Goal: Task Accomplishment & Management: Use online tool/utility

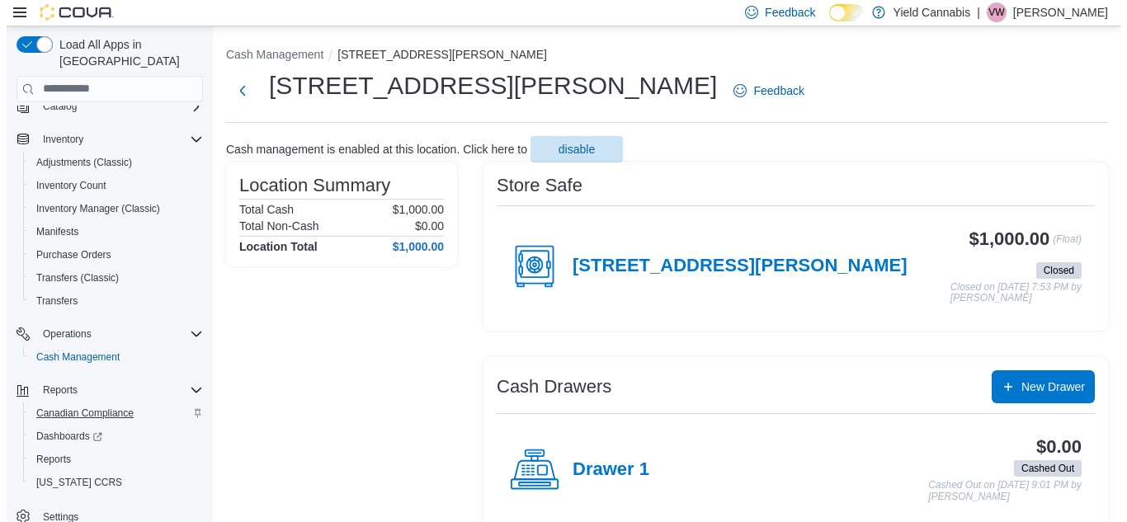
scroll to position [165, 0]
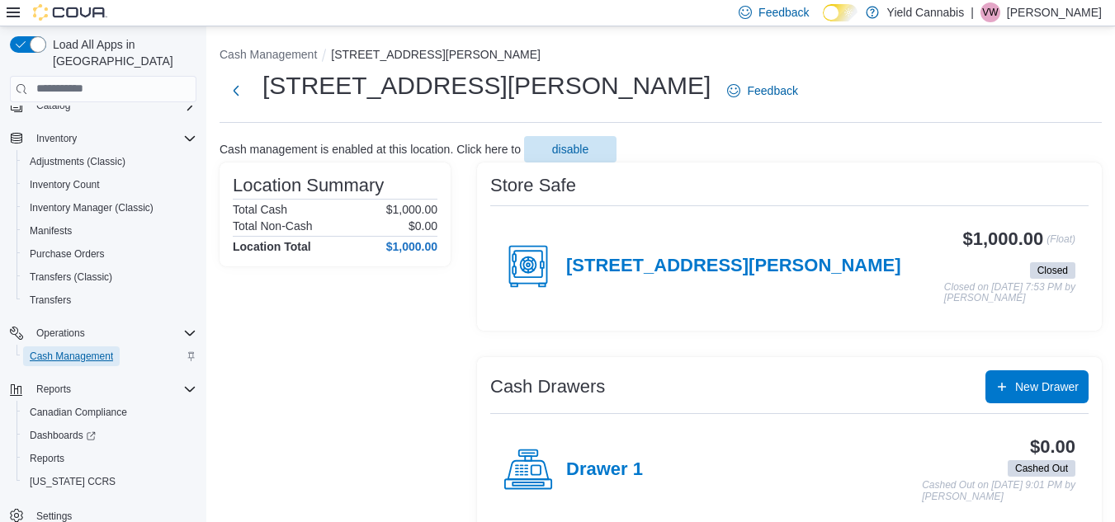
click at [92, 350] on span "Cash Management" at bounding box center [71, 356] width 83 height 13
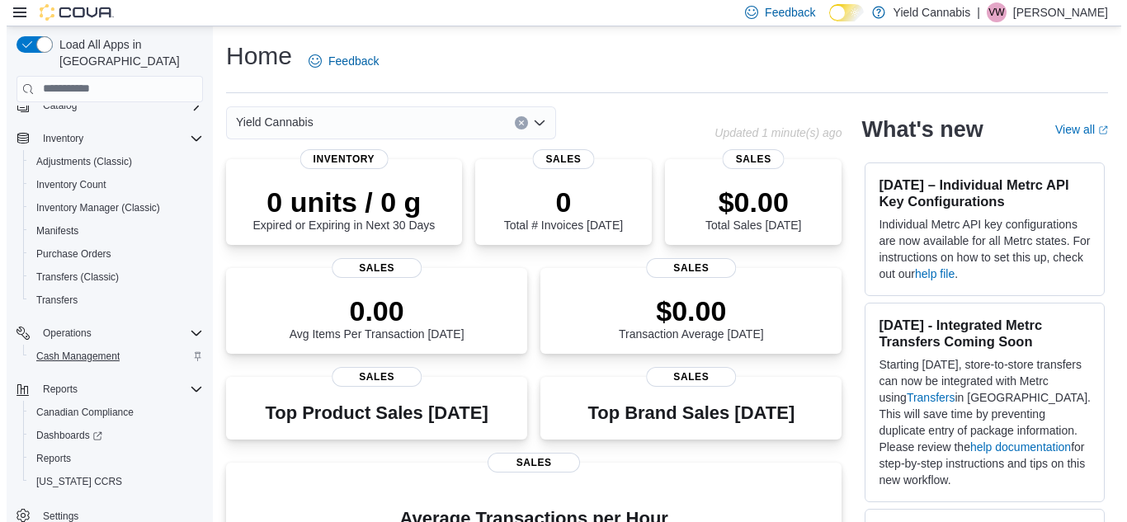
scroll to position [166, 0]
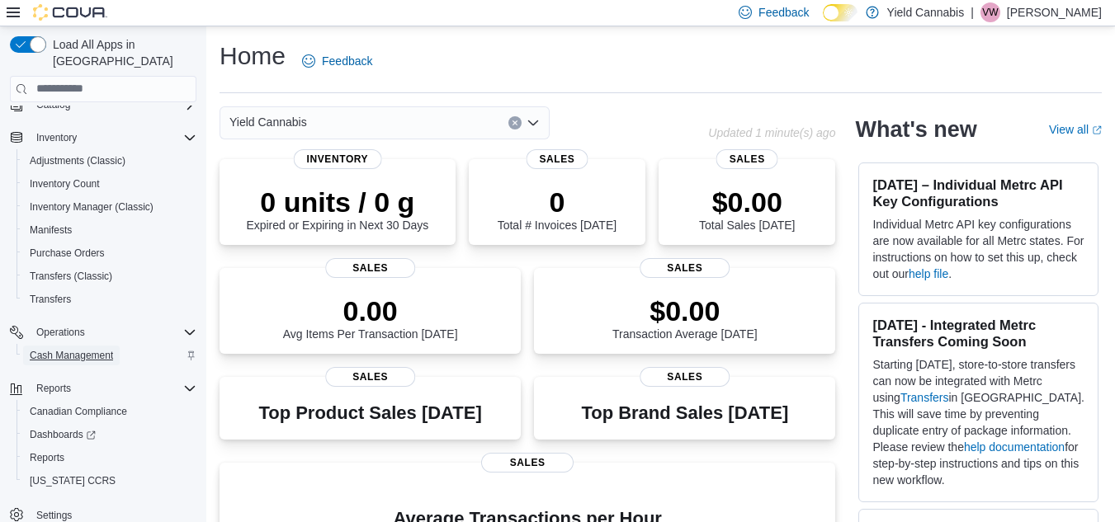
click at [74, 349] on span "Cash Management" at bounding box center [71, 355] width 83 height 13
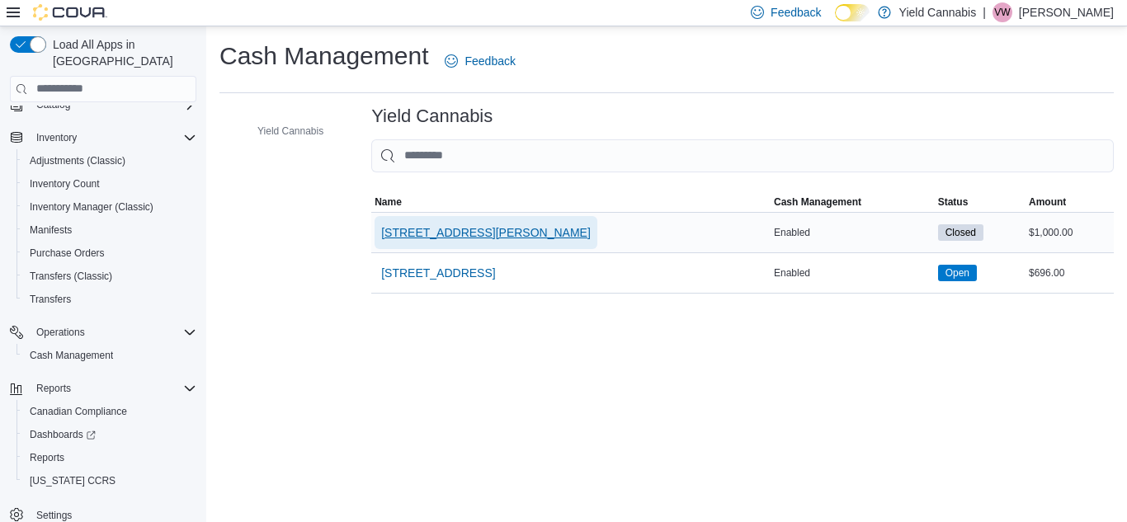
click at [423, 230] on span "1000 Finch Dr." at bounding box center [486, 232] width 210 height 17
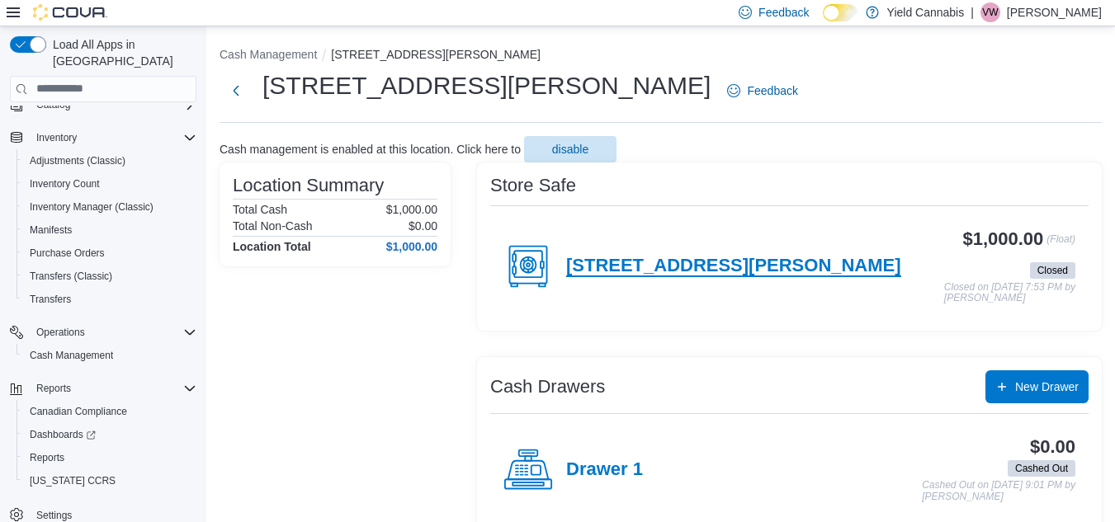
click at [659, 260] on h4 "1000 Finch Dr." at bounding box center [733, 266] width 335 height 21
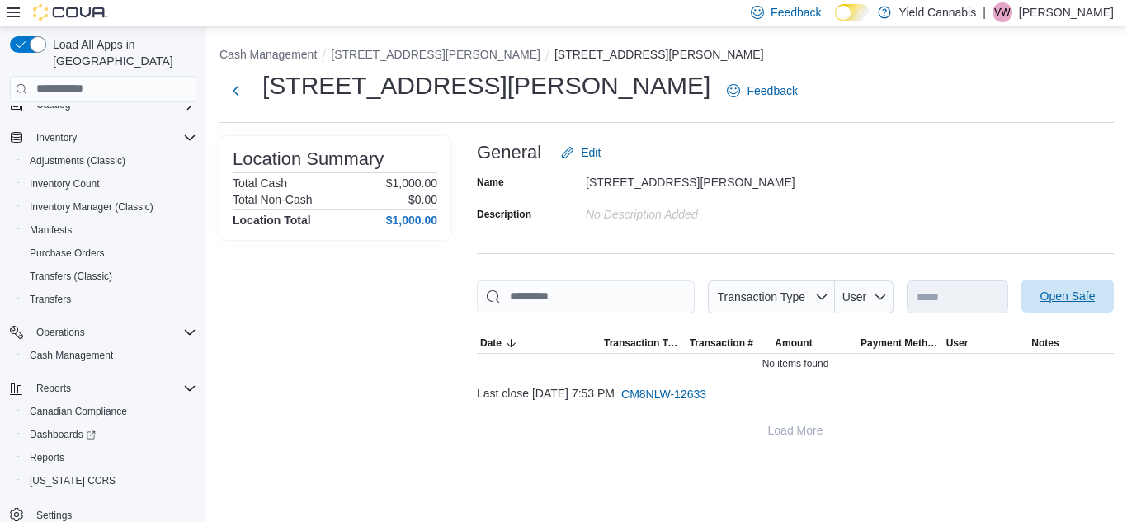
click at [1070, 297] on span "Open Safe" at bounding box center [1068, 296] width 55 height 17
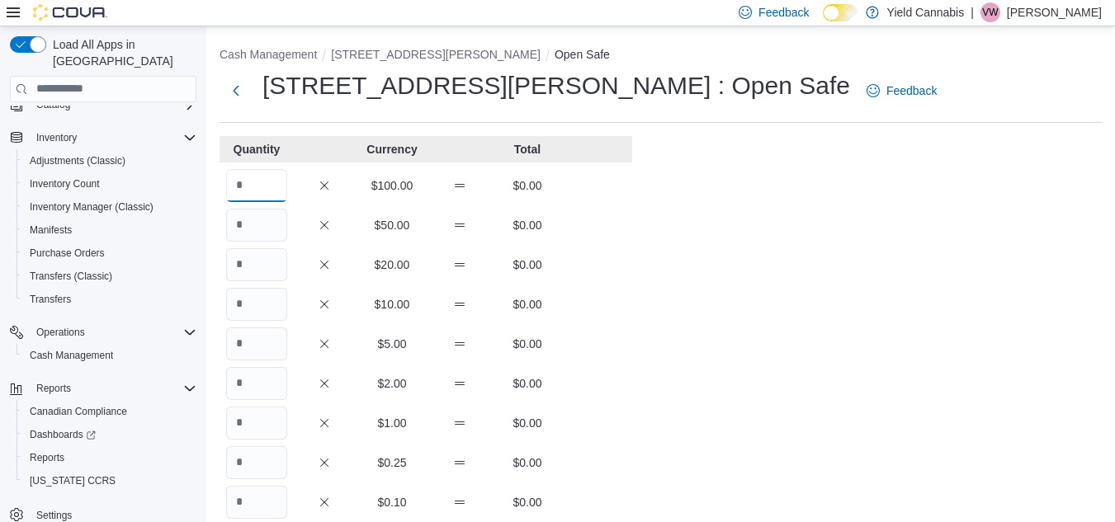
click at [267, 184] on input "Quantity" at bounding box center [256, 185] width 61 height 33
type input "**"
